Goal: Navigation & Orientation: Find specific page/section

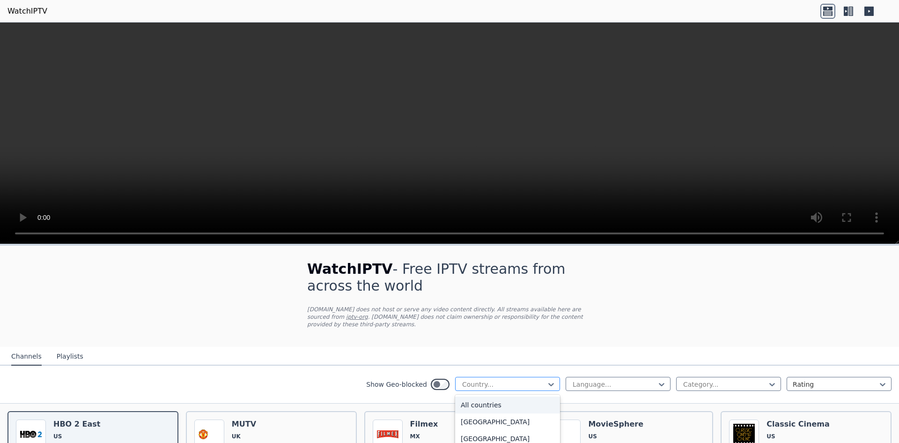
click at [532, 379] on div at bounding box center [503, 383] width 85 height 9
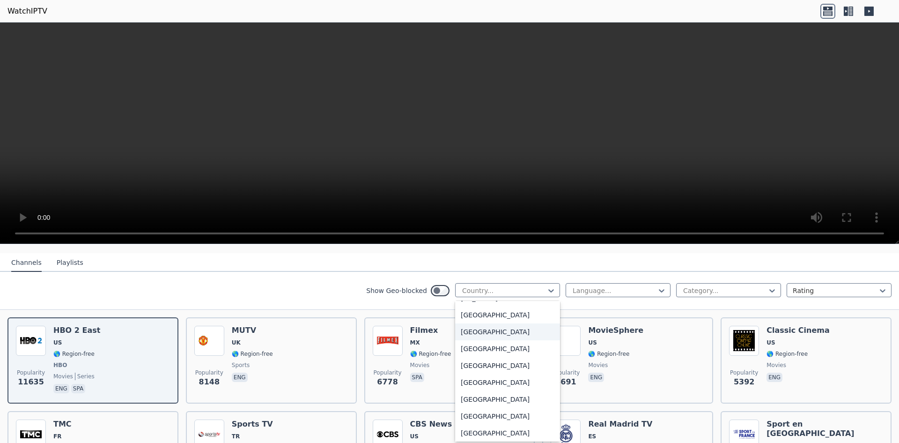
scroll to position [1358, 0]
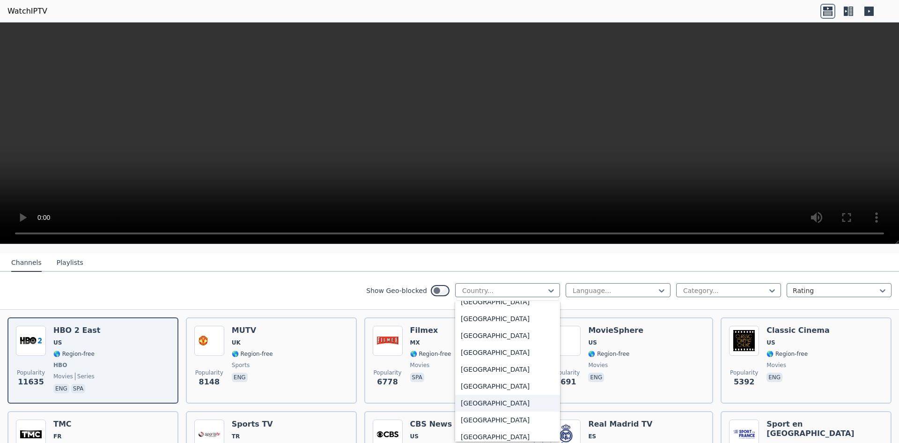
click at [490, 403] on div "[GEOGRAPHIC_DATA]" at bounding box center [507, 402] width 105 height 17
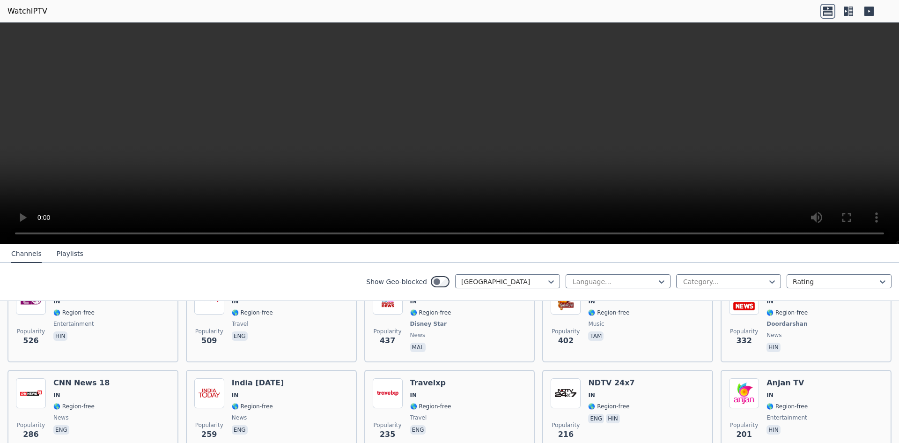
scroll to position [234, 0]
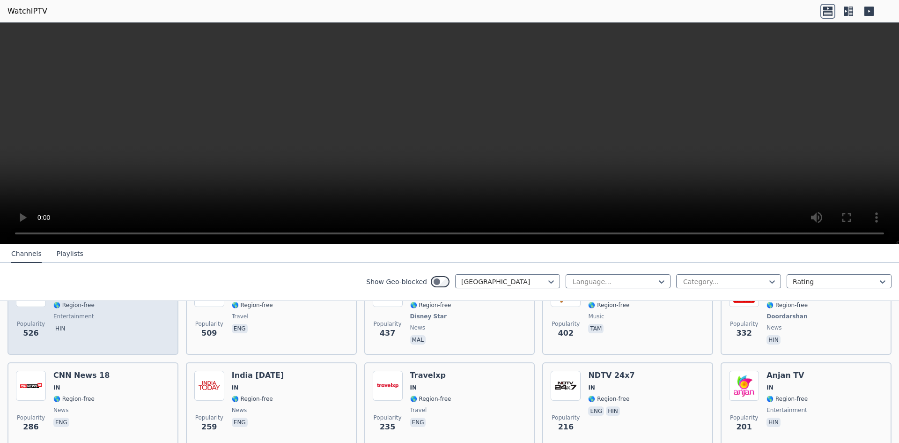
click at [156, 320] on div "Popularity 526 E 24 IN 🌎 Region-free entertainment hin" at bounding box center [93, 311] width 154 height 69
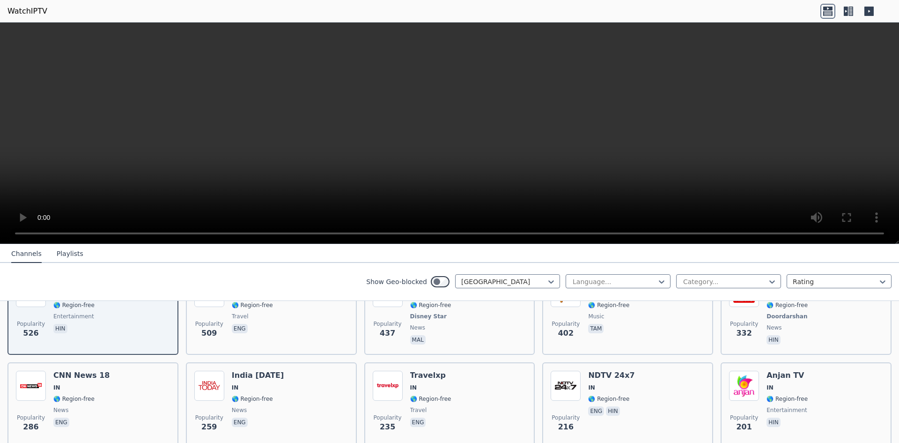
click at [617, 271] on div "Show Geo-blocked India Language... Category... Rating" at bounding box center [449, 282] width 899 height 38
click at [816, 245] on nav "Channels Playlists" at bounding box center [449, 253] width 899 height 19
drag, startPoint x: 706, startPoint y: 175, endPoint x: 638, endPoint y: 258, distance: 107.2
click at [638, 258] on nav "Channels Playlists" at bounding box center [449, 253] width 899 height 19
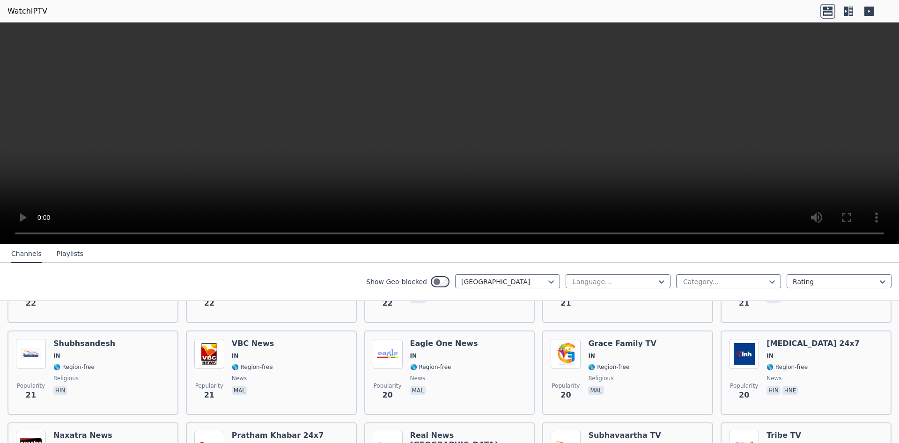
scroll to position [2300, 0]
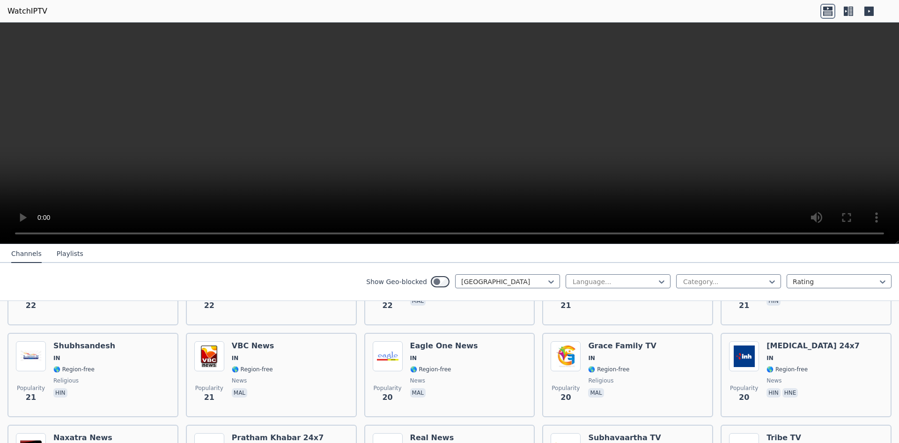
click at [72, 252] on button "Playlists" at bounding box center [70, 254] width 27 height 18
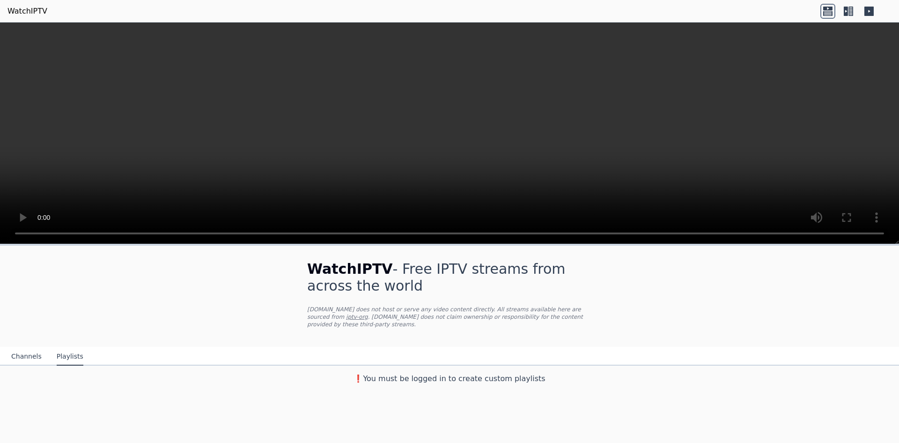
click at [36, 350] on button "Channels" at bounding box center [26, 357] width 30 height 18
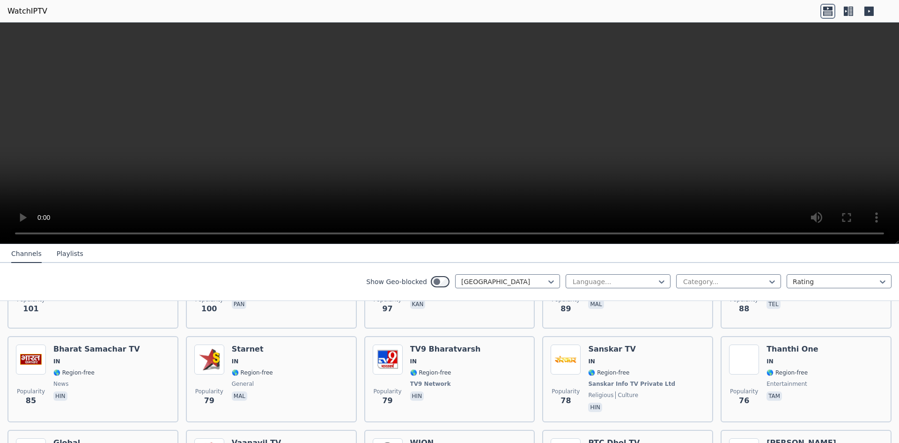
scroll to position [708, 0]
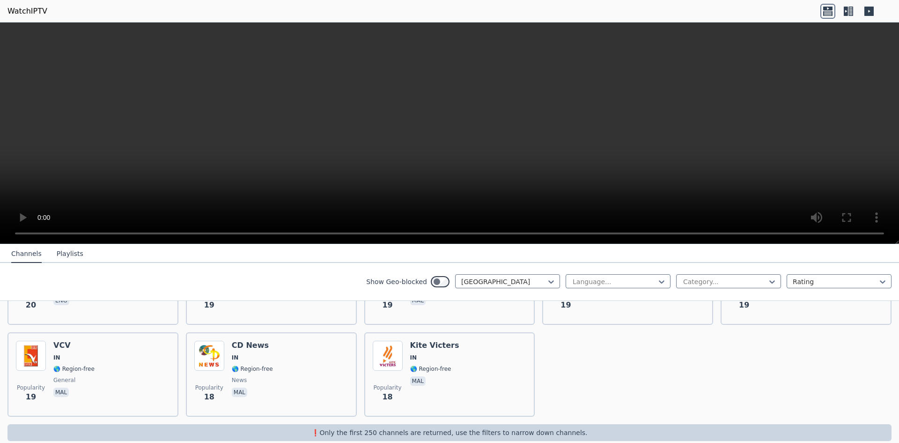
scroll to position [2581, 0]
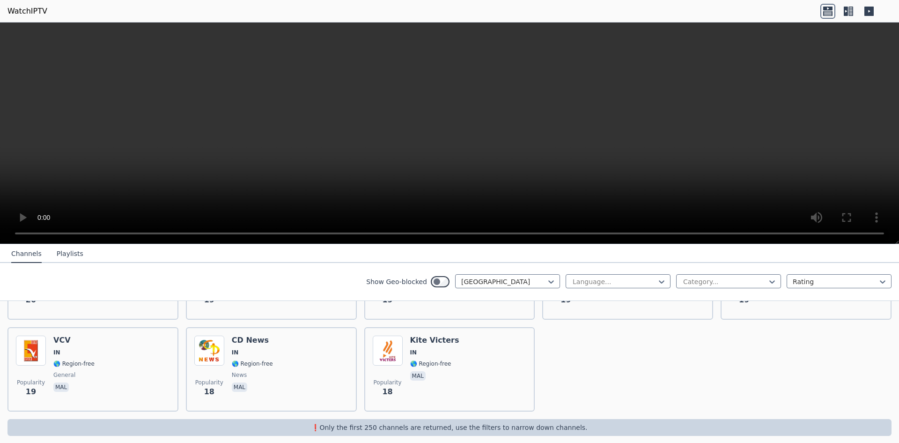
click at [435, 288] on div "Show Geo-blocked" at bounding box center [407, 281] width 83 height 15
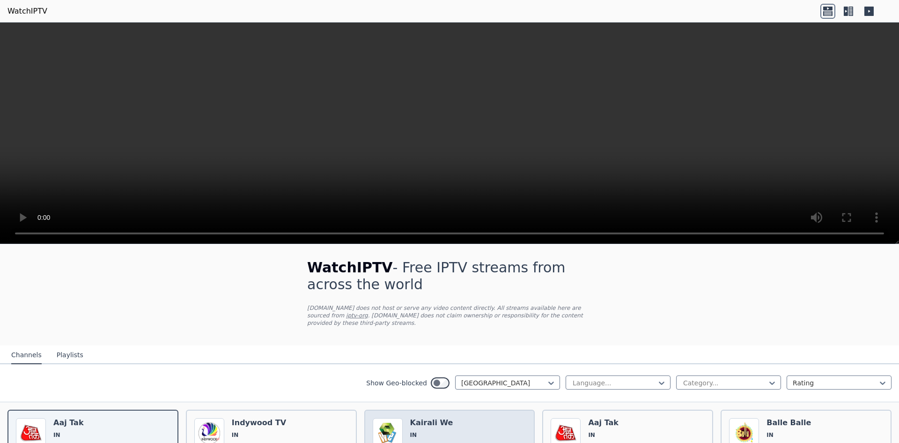
scroll to position [0, 0]
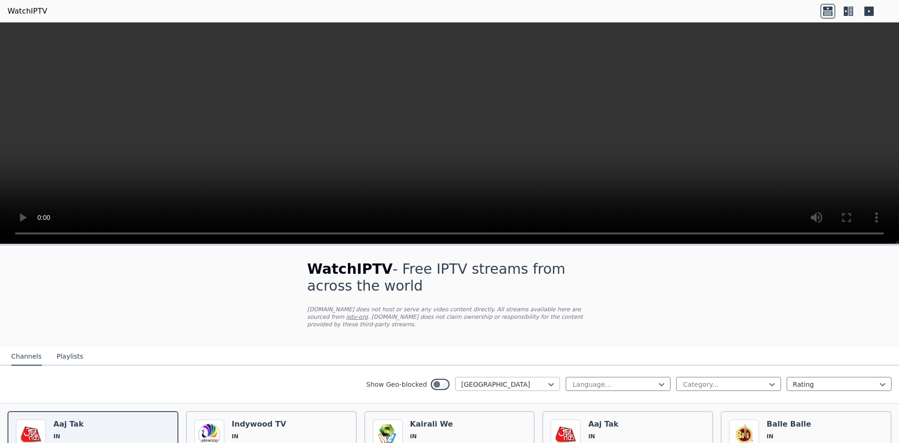
click at [522, 379] on div at bounding box center [503, 383] width 85 height 9
click at [466, 379] on div at bounding box center [503, 383] width 85 height 9
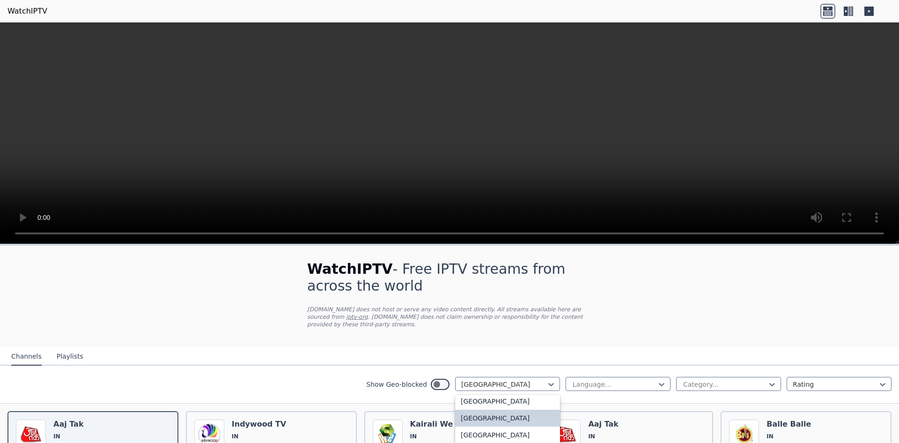
click at [470, 415] on div "[GEOGRAPHIC_DATA]" at bounding box center [507, 417] width 105 height 17
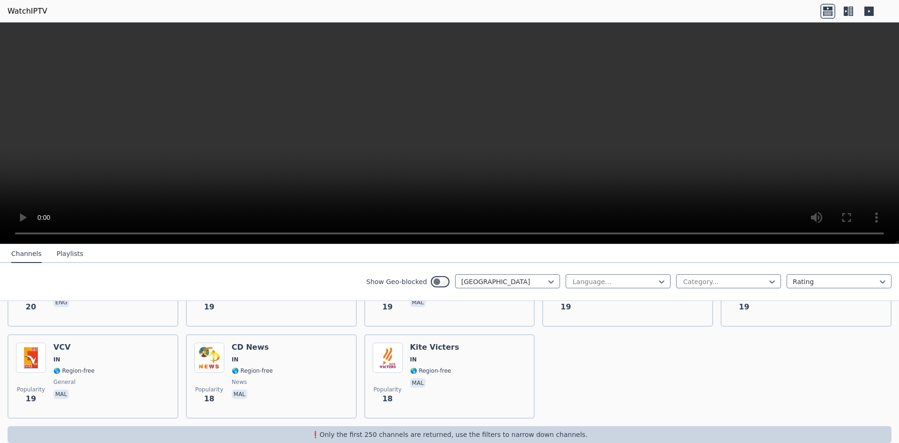
scroll to position [2581, 0]
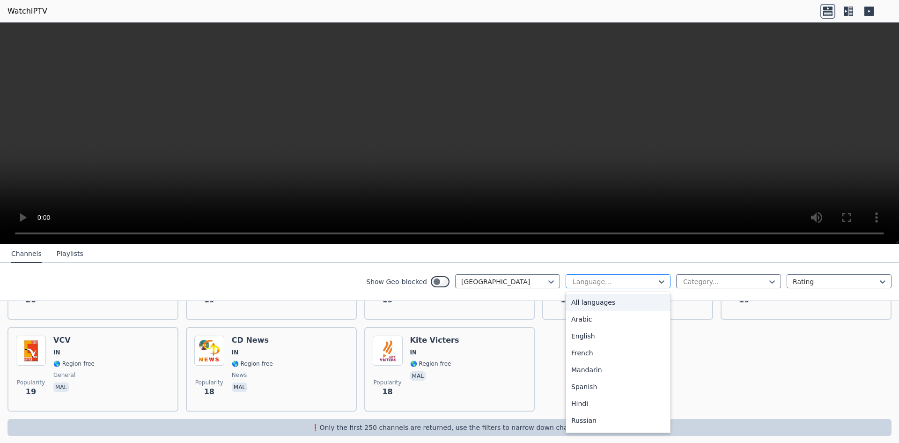
click at [591, 283] on div at bounding box center [614, 281] width 85 height 9
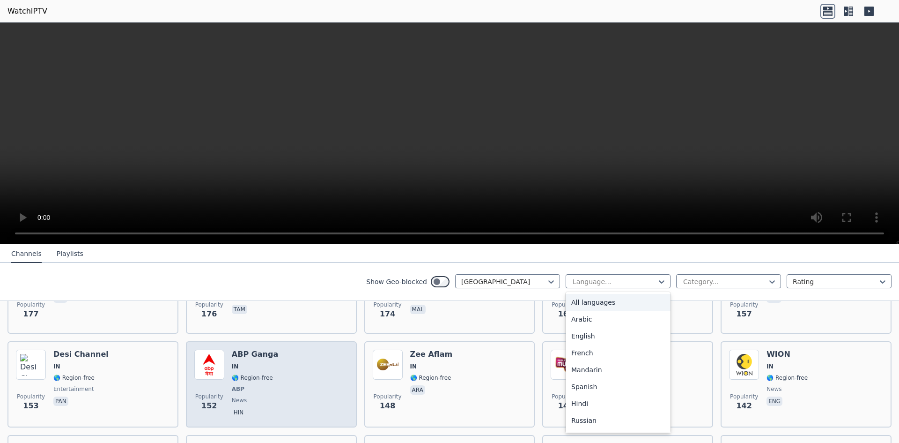
scroll to position [422, 0]
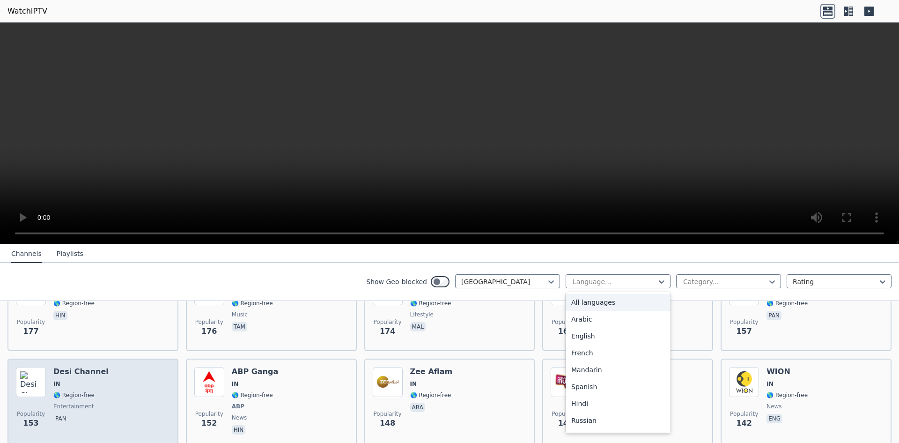
click at [84, 367] on h6 "Desi Channel" at bounding box center [80, 371] width 55 height 9
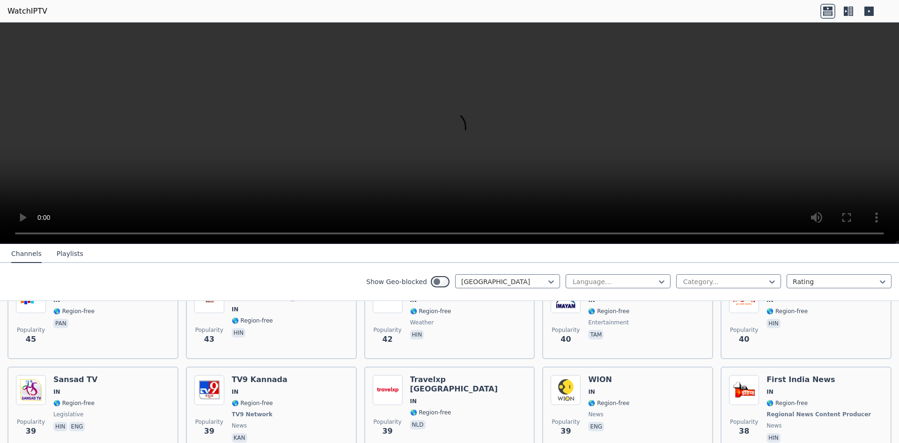
scroll to position [1452, 0]
